Goal: Download file/media

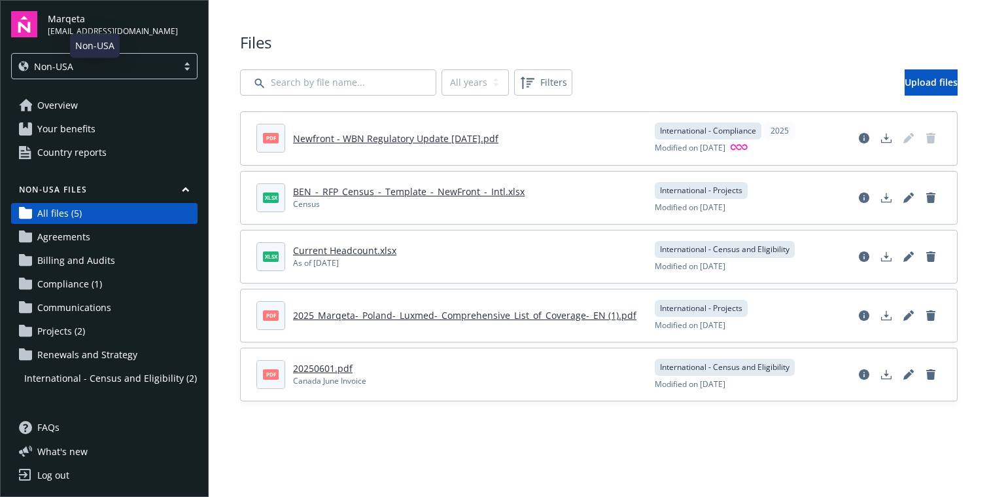
click at [103, 61] on div "Non-USA" at bounding box center [94, 67] width 152 height 14
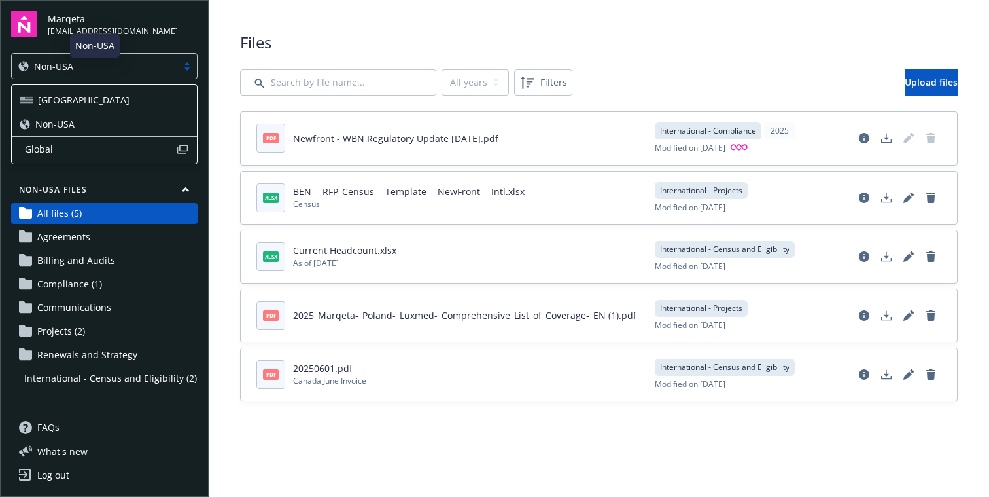
click at [67, 97] on div "[GEOGRAPHIC_DATA]" at bounding box center [104, 100] width 169 height 14
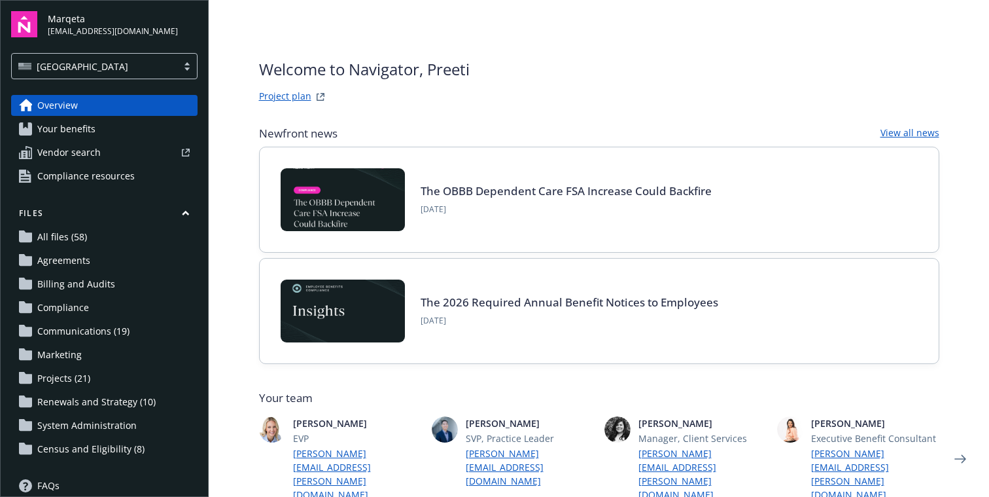
scroll to position [5, 0]
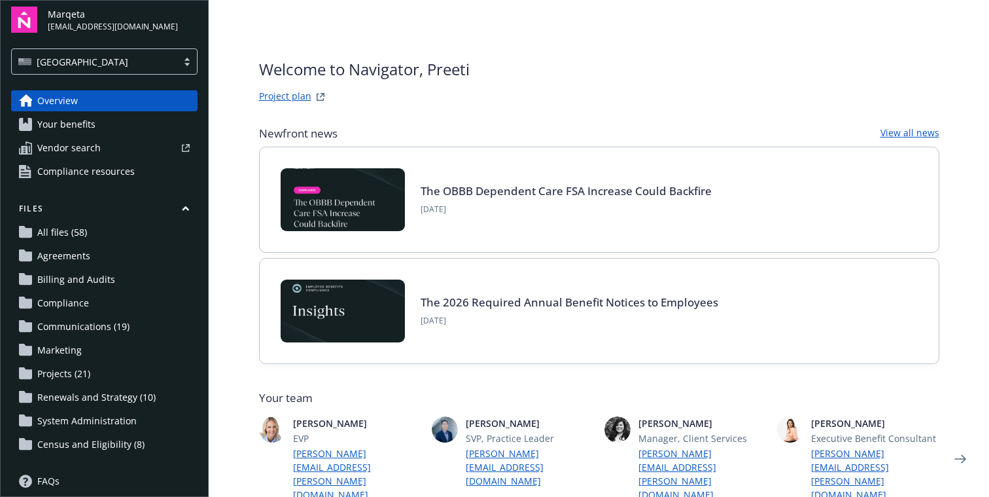
click at [86, 330] on span "Communications (19)" at bounding box center [83, 326] width 92 height 21
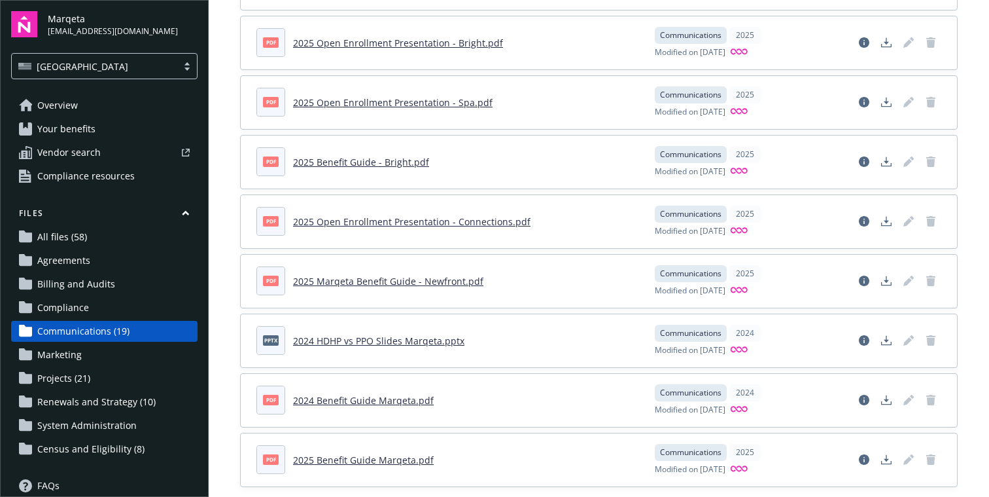
scroll to position [771, 0]
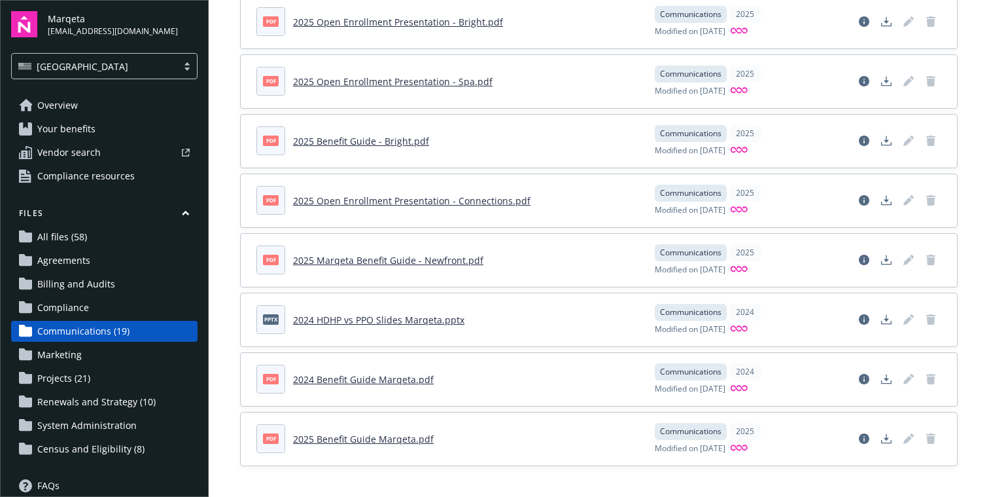
click at [58, 381] on span "Projects (21)" at bounding box center [63, 378] width 53 height 21
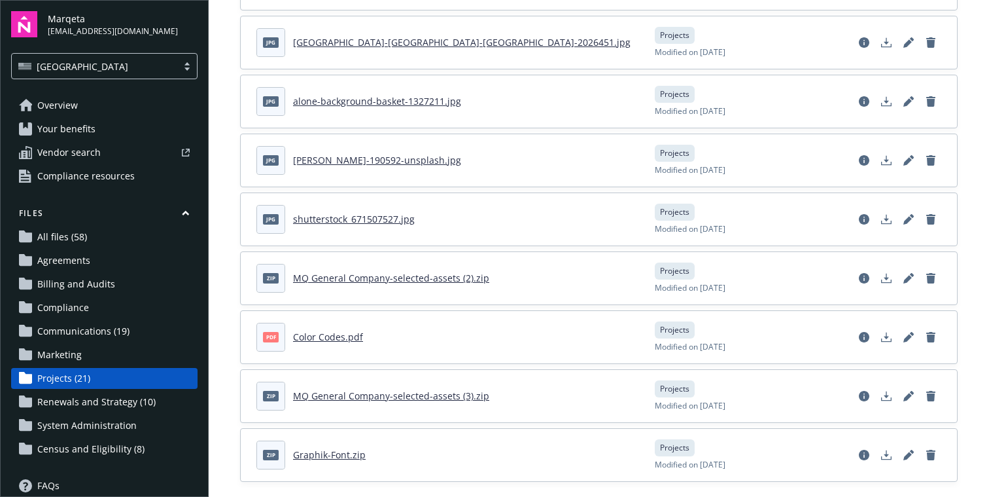
scroll to position [863, 0]
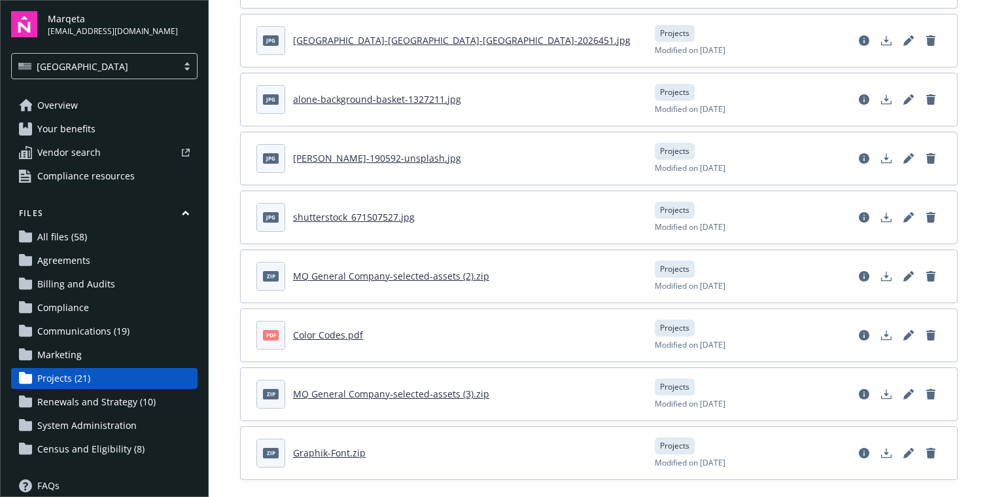
click at [365, 277] on link "MQ General Company-selected-assets (2).zip" at bounding box center [391, 276] width 196 height 12
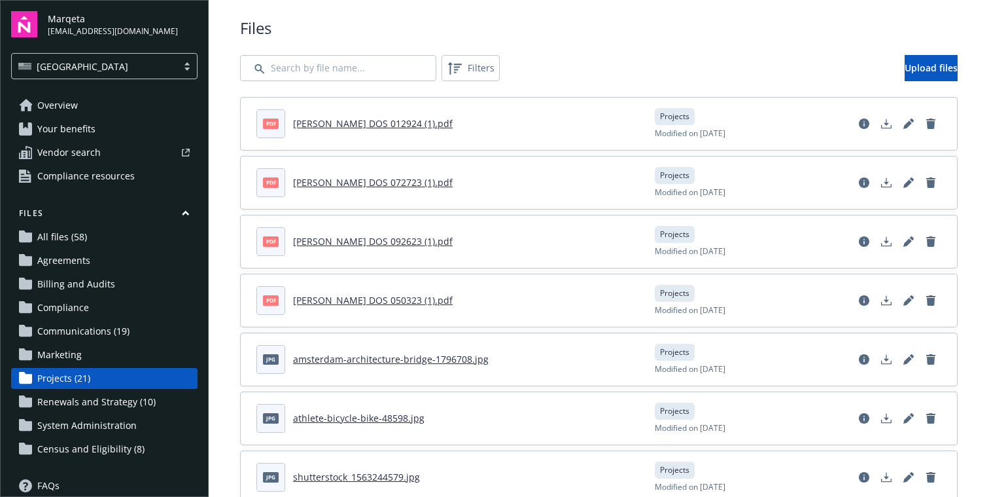
scroll to position [0, 0]
